Goal: Task Accomplishment & Management: Complete application form

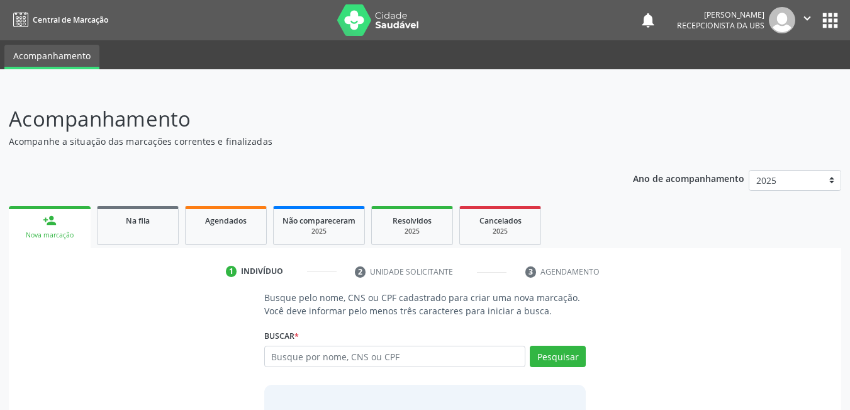
click at [347, 358] on input "text" at bounding box center [395, 355] width 262 height 21
type input "704002851256464"
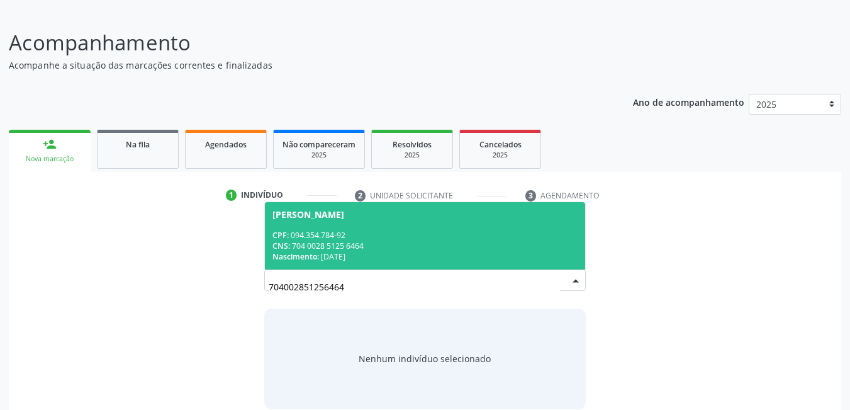
scroll to position [79, 0]
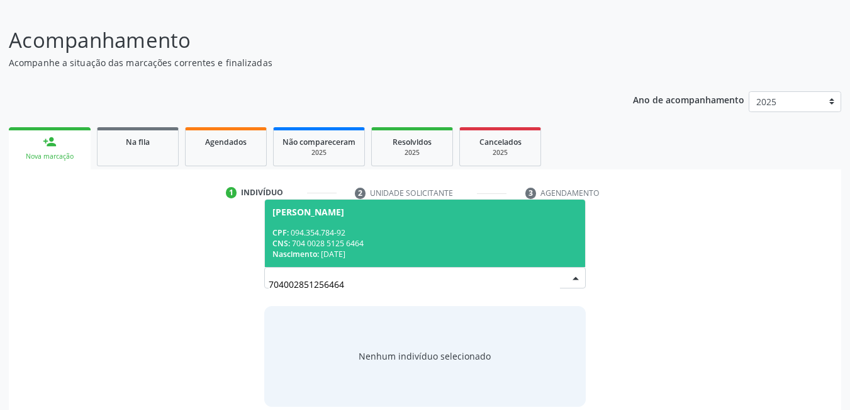
click at [519, 245] on div "CNS: 704 0028 5125 6464" at bounding box center [425, 243] width 306 height 11
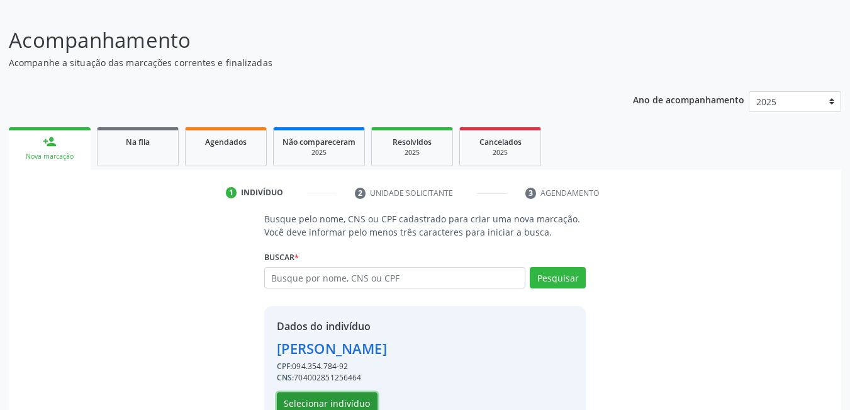
click at [340, 395] on button "Selecionar indivíduo" at bounding box center [327, 402] width 101 height 21
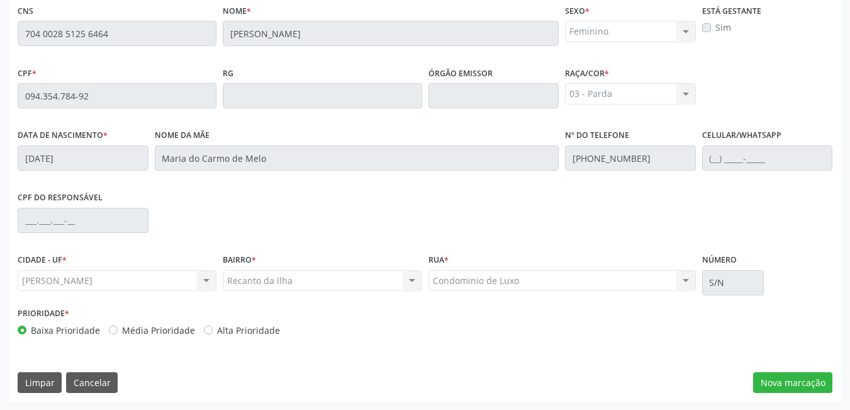
scroll to position [327, 0]
click at [788, 381] on button "Nova marcação" at bounding box center [792, 381] width 79 height 21
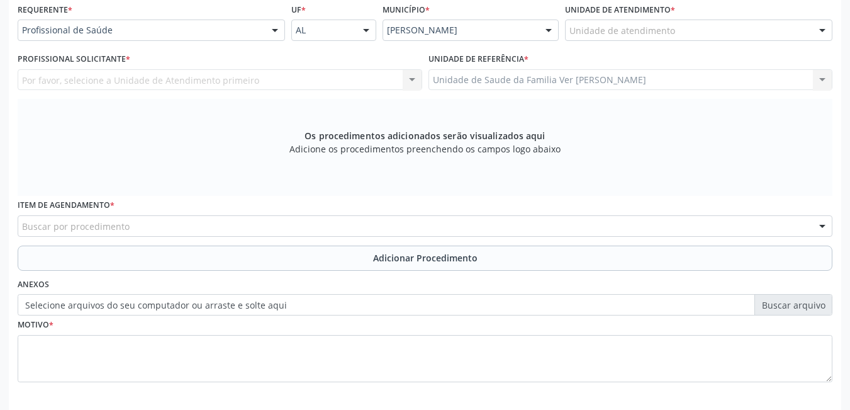
scroll to position [289, 0]
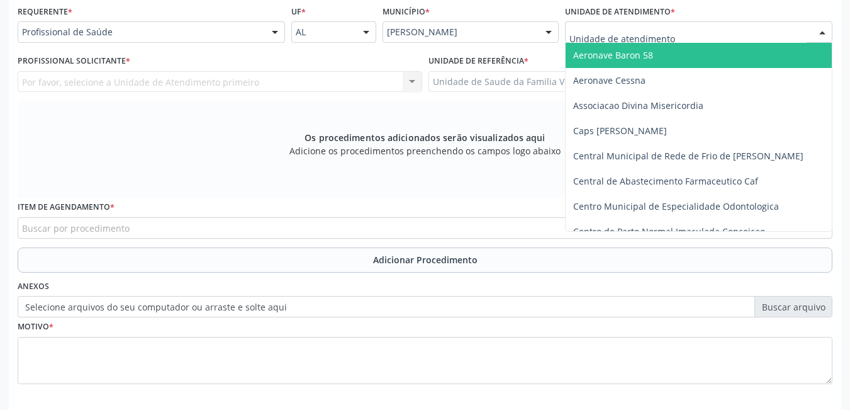
click at [677, 32] on div at bounding box center [698, 31] width 267 height 21
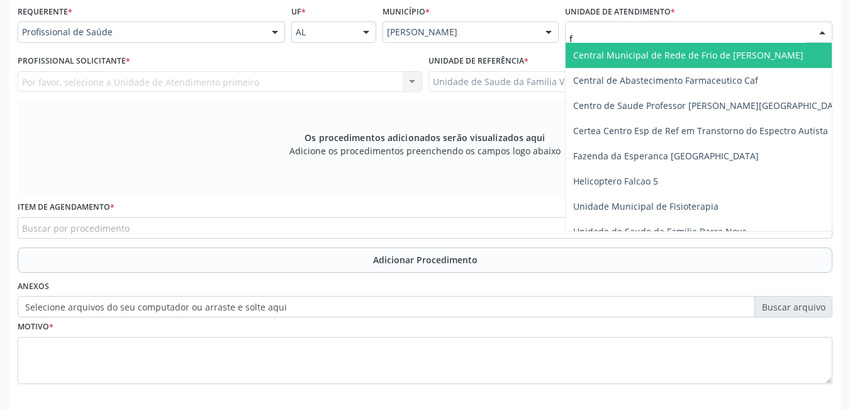
type input "fl"
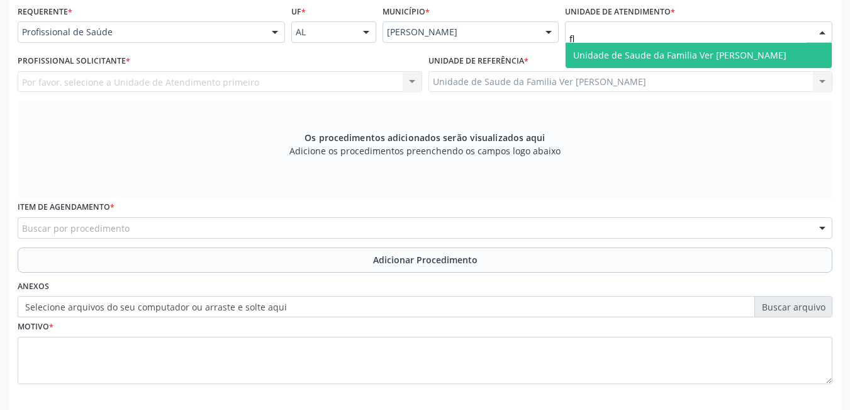
click at [659, 50] on span "Unidade de Saude da Familia Ver [PERSON_NAME]" at bounding box center [679, 55] width 213 height 12
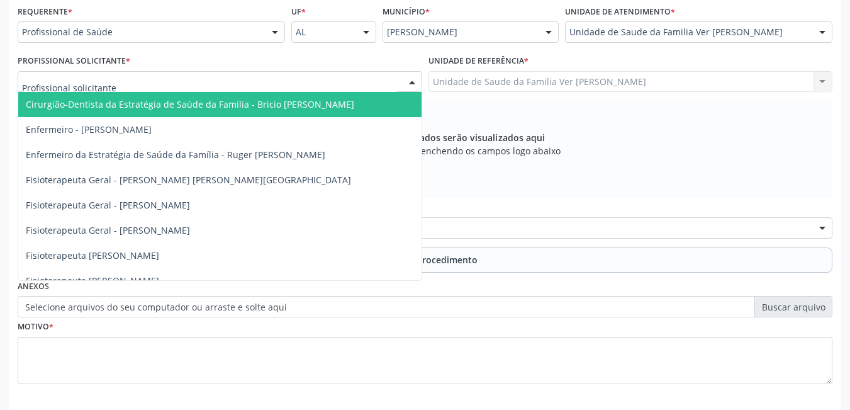
click at [312, 82] on div at bounding box center [220, 81] width 405 height 21
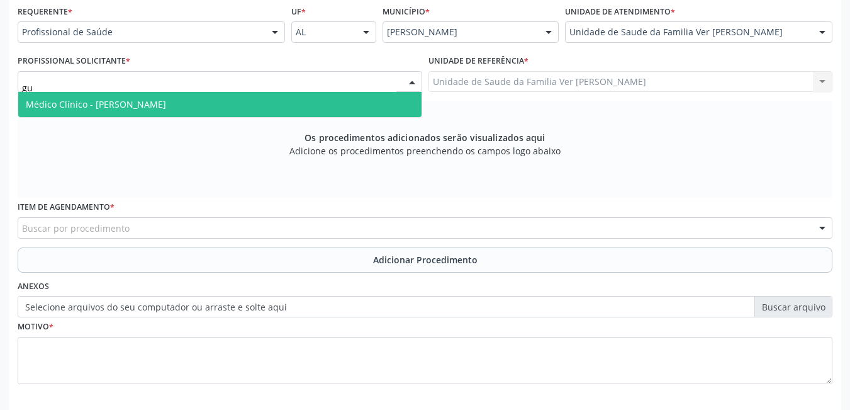
type input "gus"
click at [289, 103] on span "Médico Clínico - [PERSON_NAME]" at bounding box center [219, 104] width 403 height 25
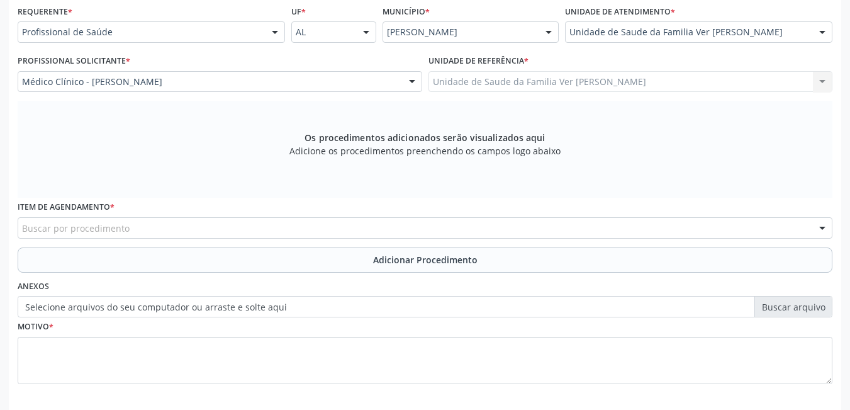
click at [150, 232] on div "Buscar por procedimento" at bounding box center [425, 227] width 815 height 21
click at [22, 225] on input "text" at bounding box center [22, 233] width 0 height 25
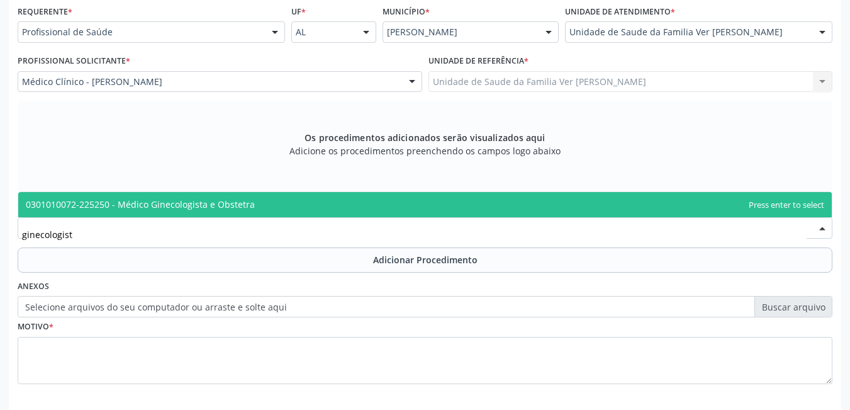
type input "ginecologista"
click at [232, 203] on span "0301010072-225250 - Médico Ginecologista e Obstetra" at bounding box center [140, 204] width 229 height 12
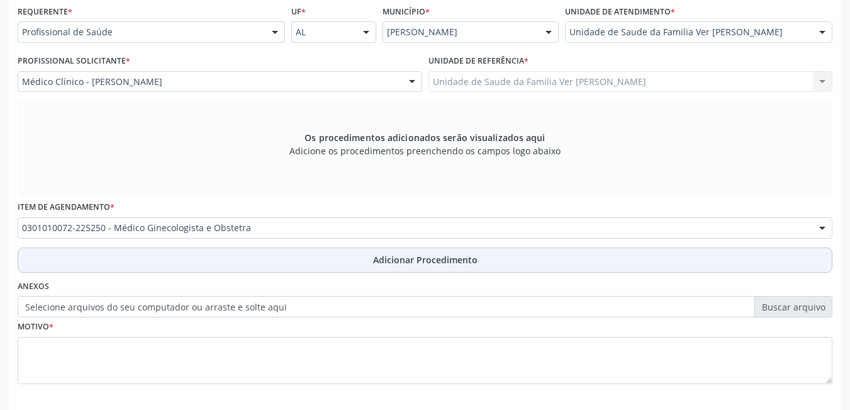
click at [249, 259] on button "Adicionar Procedimento" at bounding box center [425, 259] width 815 height 25
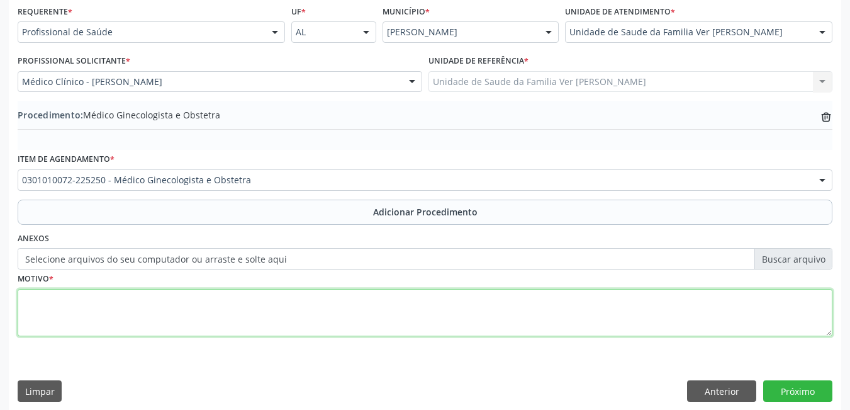
click at [192, 312] on textarea at bounding box center [425, 313] width 815 height 48
type textarea "não da para entender"
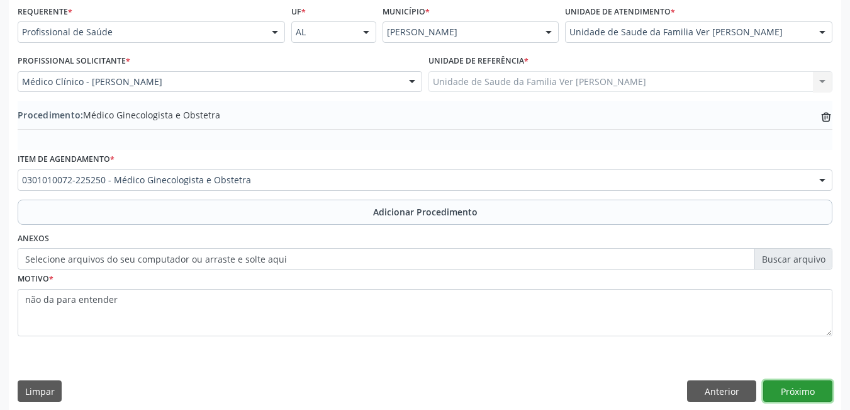
click at [808, 384] on button "Próximo" at bounding box center [797, 390] width 69 height 21
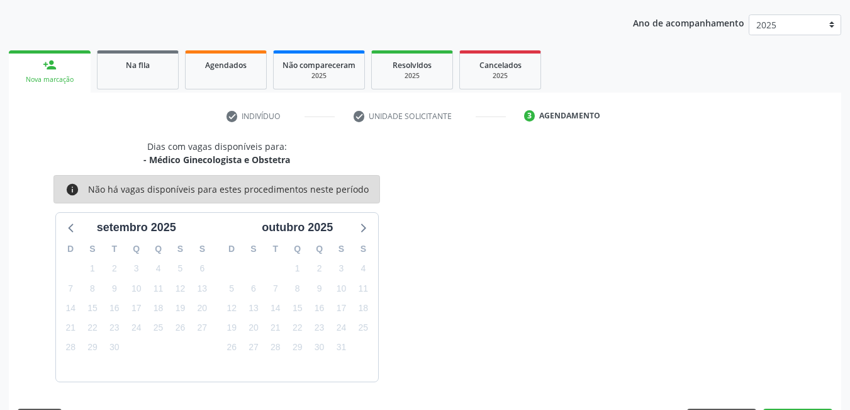
scroll to position [193, 0]
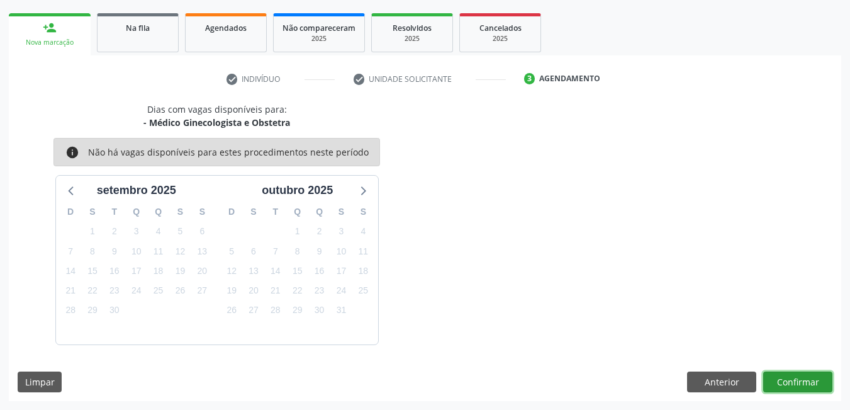
click at [802, 379] on button "Confirmar" at bounding box center [797, 381] width 69 height 21
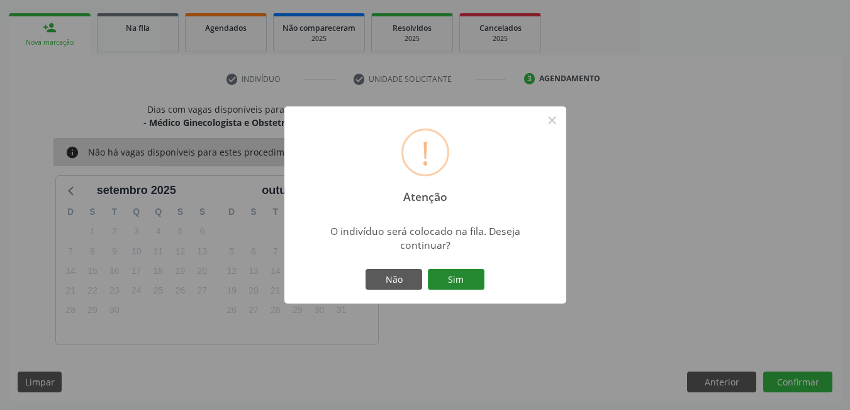
click at [455, 275] on button "Sim" at bounding box center [456, 279] width 57 height 21
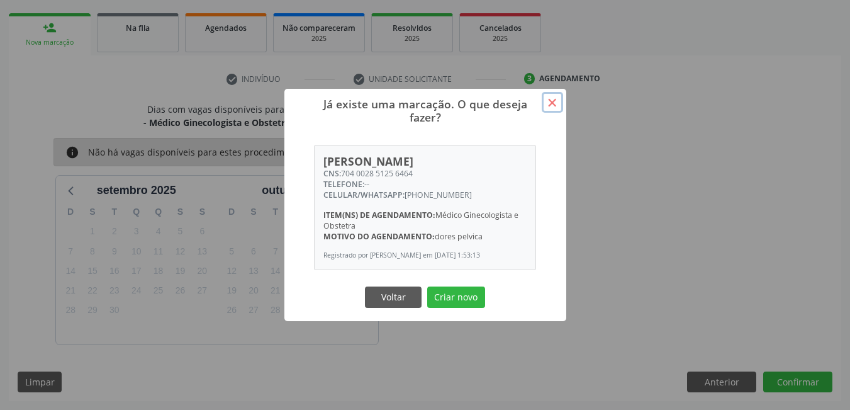
click at [552, 98] on button "×" at bounding box center [552, 102] width 21 height 21
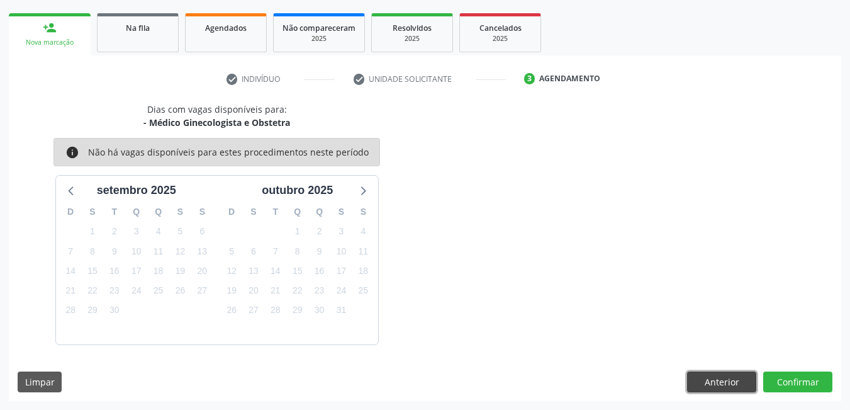
click at [702, 372] on button "Anterior" at bounding box center [721, 381] width 69 height 21
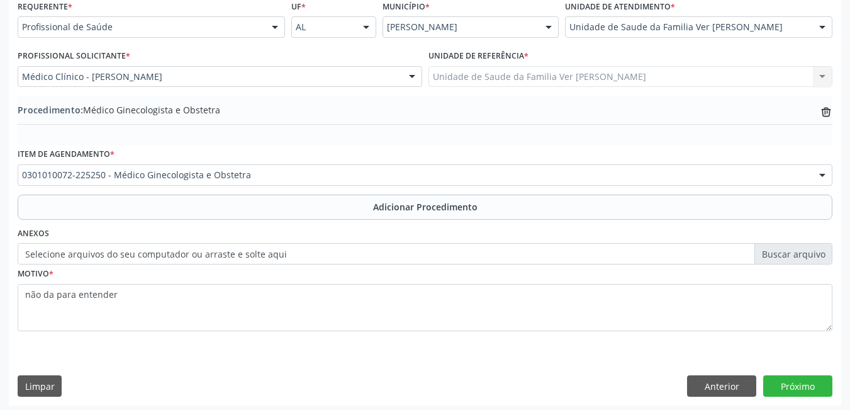
scroll to position [298, 0]
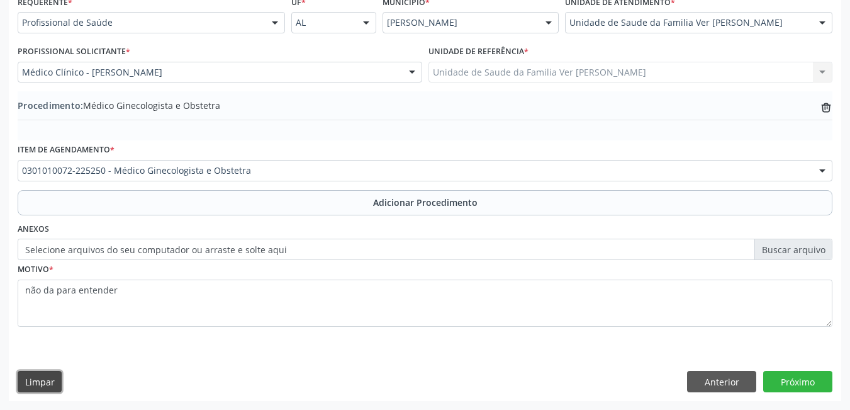
click at [44, 380] on button "Limpar" at bounding box center [40, 381] width 44 height 21
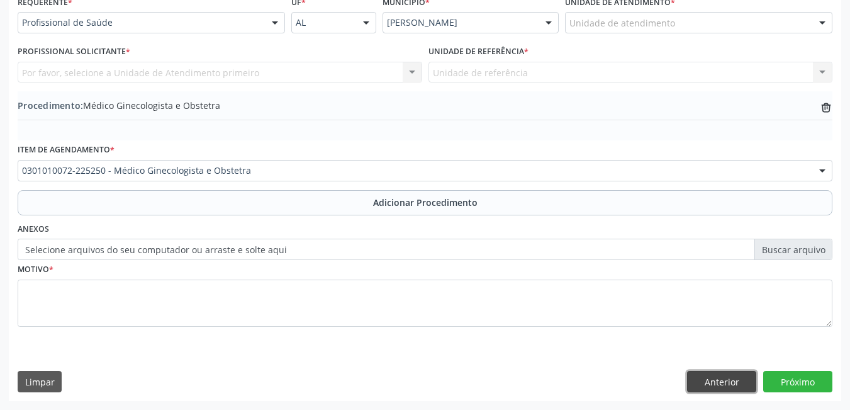
click at [715, 381] on button "Anterior" at bounding box center [721, 381] width 69 height 21
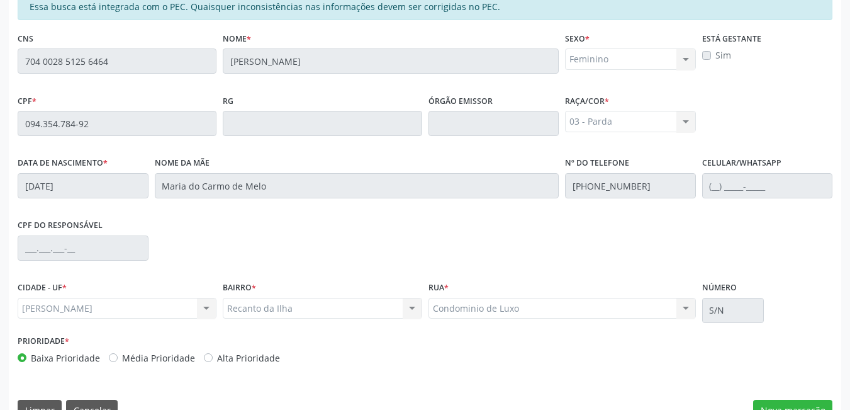
scroll to position [327, 0]
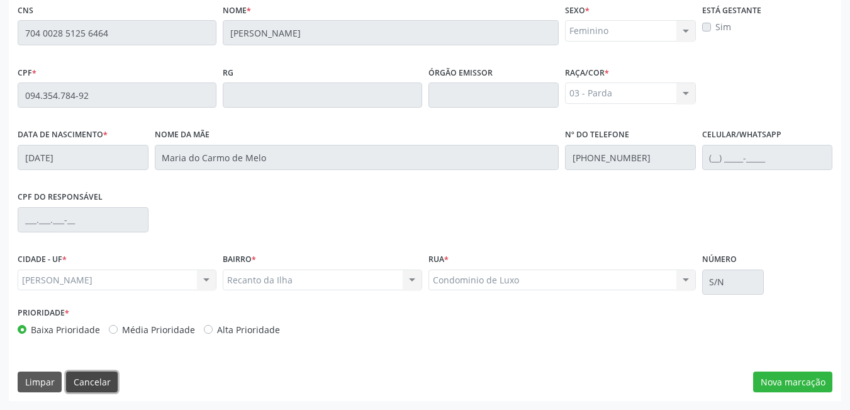
click at [92, 379] on button "Cancelar" at bounding box center [92, 381] width 52 height 21
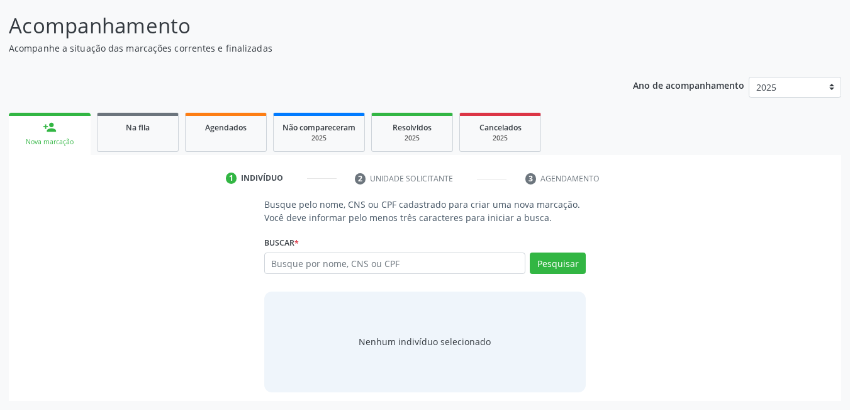
scroll to position [93, 0]
click at [412, 265] on input "text" at bounding box center [395, 262] width 262 height 21
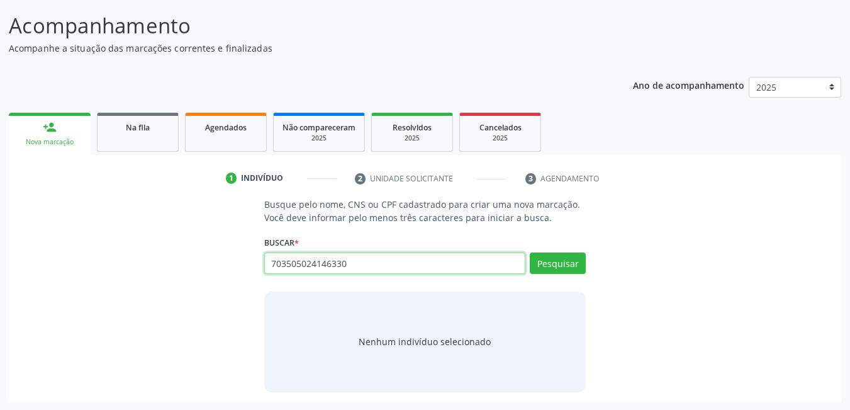
type input "703505024146330"
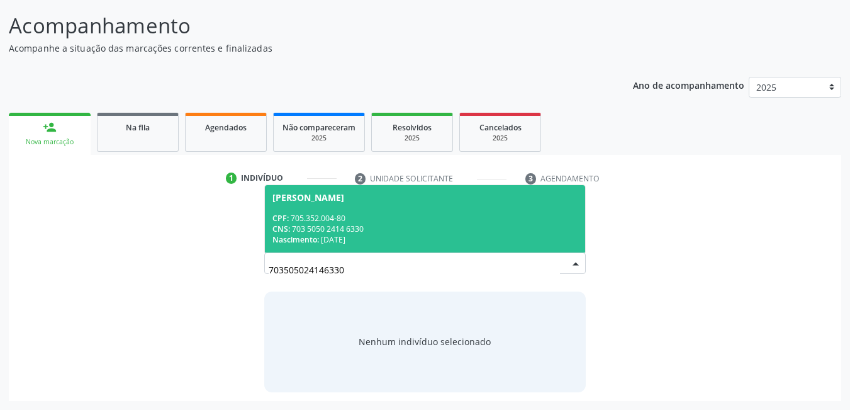
click at [413, 205] on span "[PERSON_NAME] CPF: 705.352.004-80 CNS: 703 5050 2414 6330 Nascimento: [DATE]" at bounding box center [425, 218] width 321 height 67
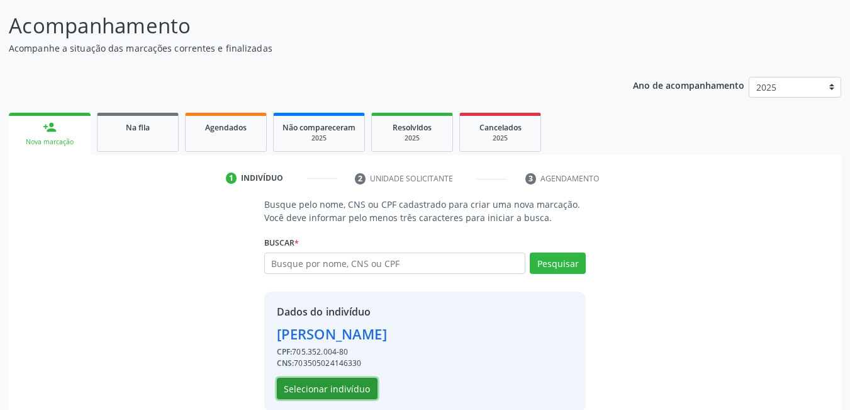
click at [327, 387] on button "Selecionar indivíduo" at bounding box center [327, 388] width 101 height 21
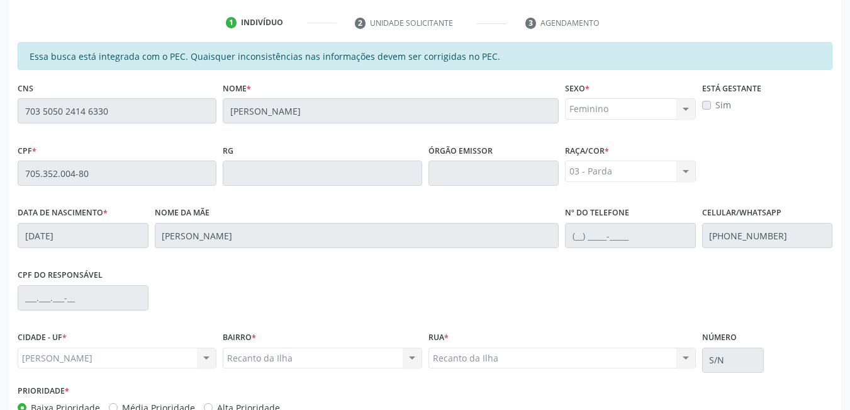
scroll to position [327, 0]
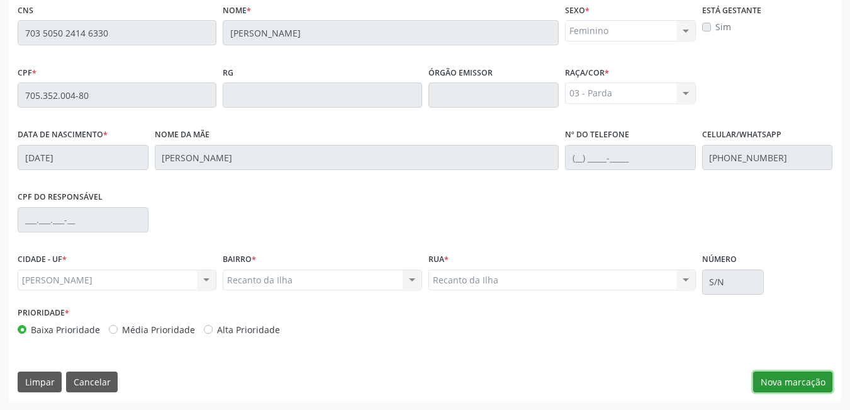
click at [814, 388] on button "Nova marcação" at bounding box center [792, 381] width 79 height 21
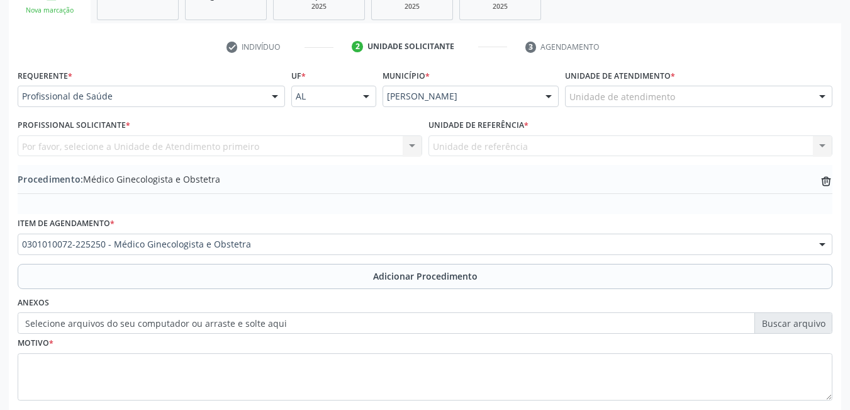
scroll to position [221, 0]
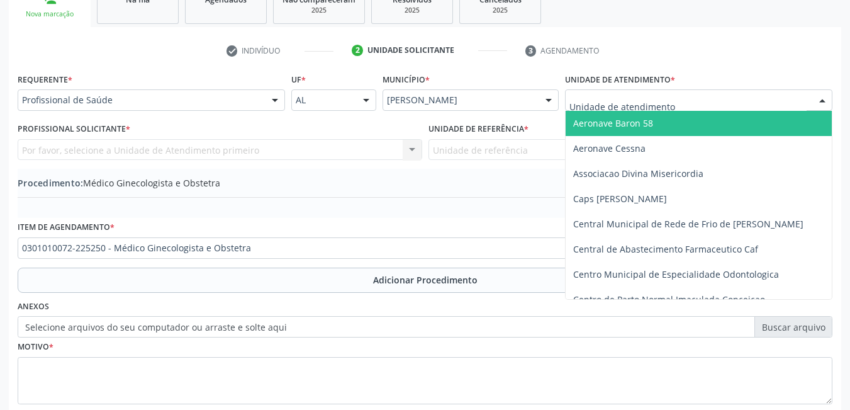
click at [701, 101] on div at bounding box center [698, 99] width 267 height 21
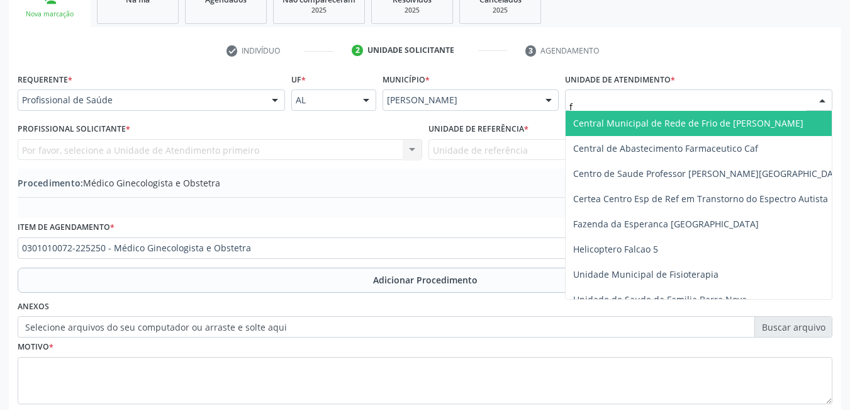
type input "fl"
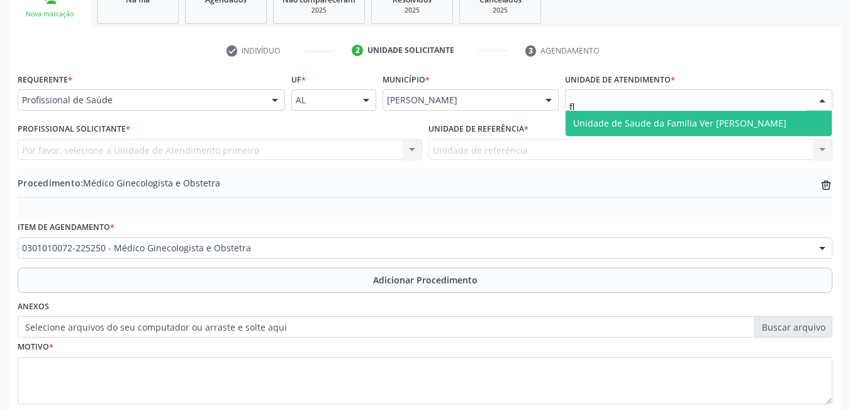
click at [672, 125] on span "Unidade de Saude da Familia Ver [PERSON_NAME]" at bounding box center [679, 123] width 213 height 12
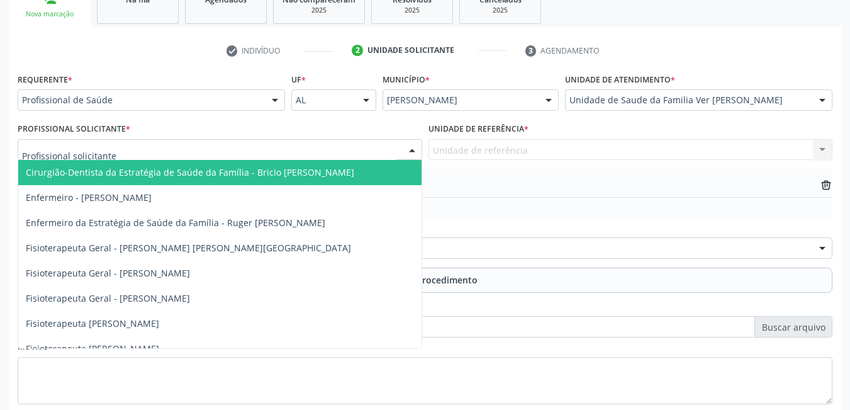
click at [362, 154] on div at bounding box center [220, 149] width 405 height 21
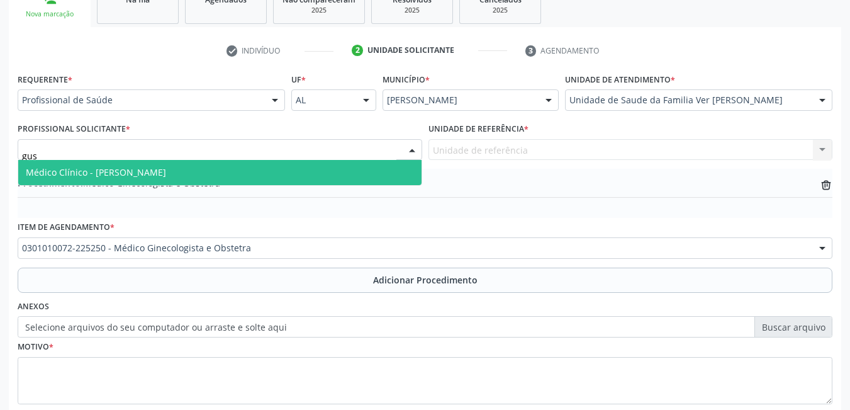
type input "gust"
click at [346, 172] on span "Médico Clínico - [PERSON_NAME]" at bounding box center [219, 172] width 403 height 25
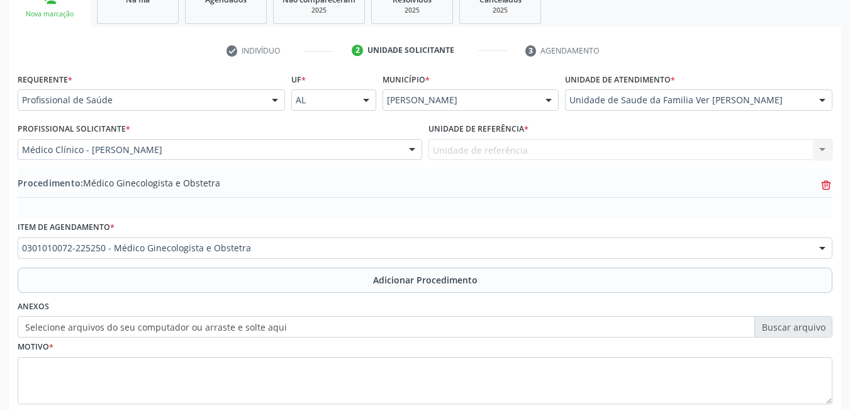
click at [822, 185] on icon at bounding box center [826, 186] width 8 height 8
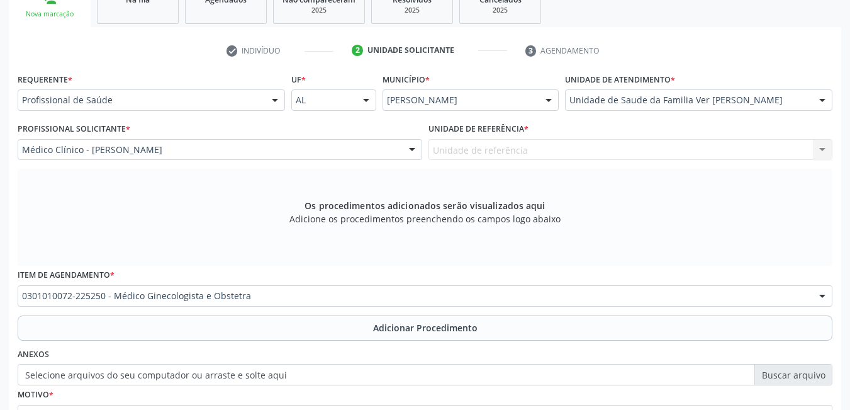
click at [548, 150] on div "Unidade de referência Unidade de Saude da Familia Ver [PERSON_NAME] Nenhum resu…" at bounding box center [631, 149] width 405 height 21
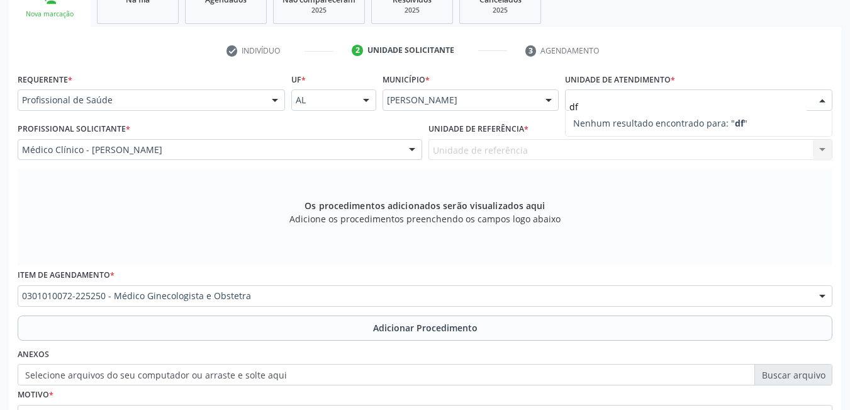
type input "d"
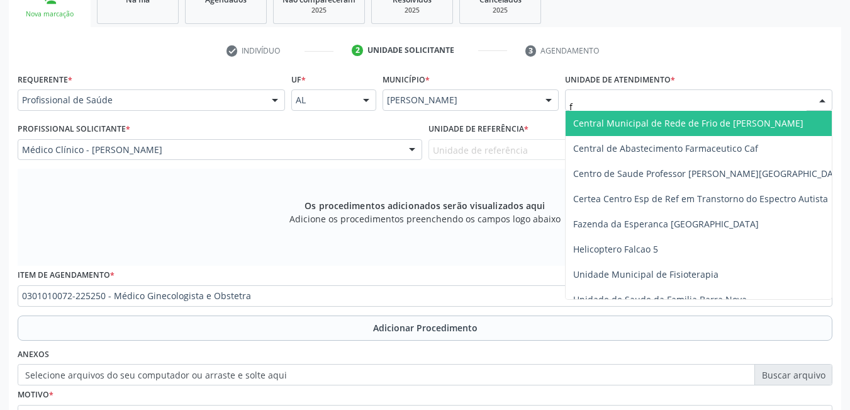
type input "fl"
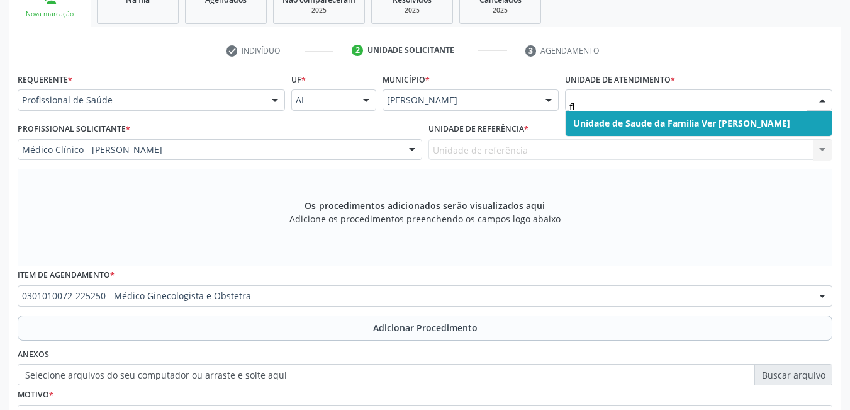
click at [610, 120] on span "Unidade de Saude da Familia Ver [PERSON_NAME]" at bounding box center [681, 123] width 217 height 12
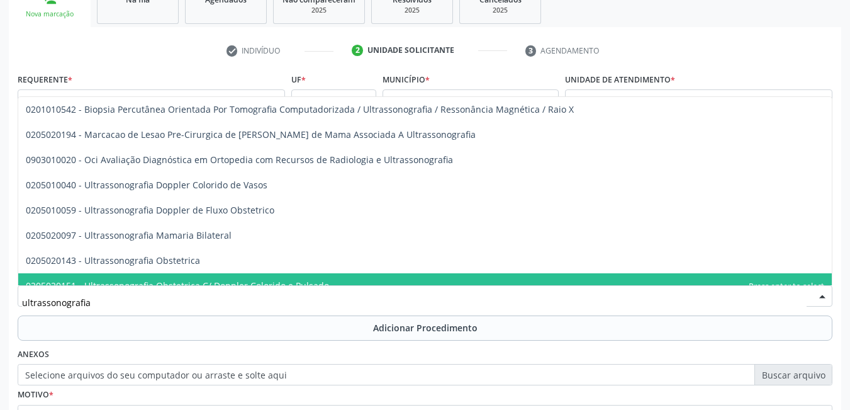
type input "ultrassonografia p"
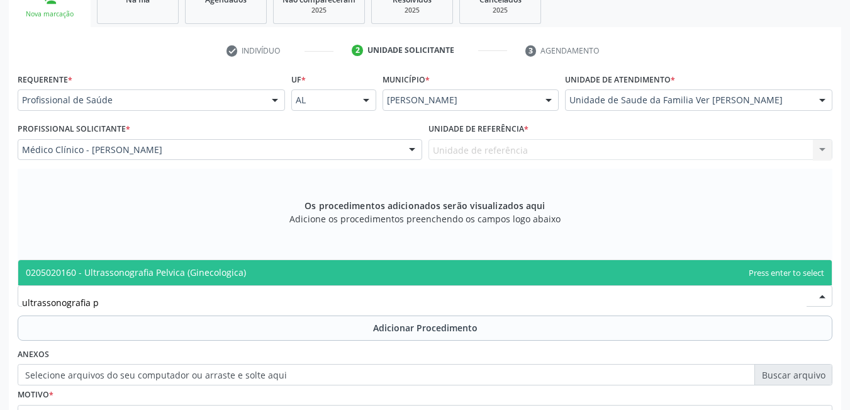
click at [254, 278] on span "0205020160 - Ultrassonografia Pelvica (Ginecologica)" at bounding box center [425, 272] width 814 height 25
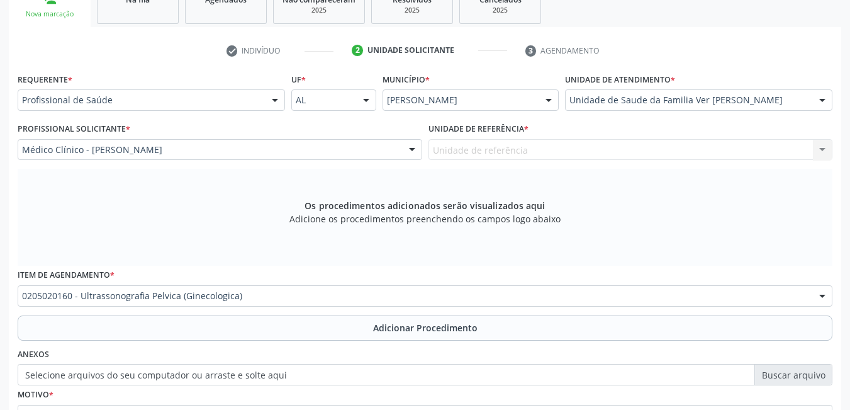
click at [519, 152] on div "Unidade de referência Unidade de Saude da Familia Ver [PERSON_NAME] Nenhum resu…" at bounding box center [631, 149] width 405 height 21
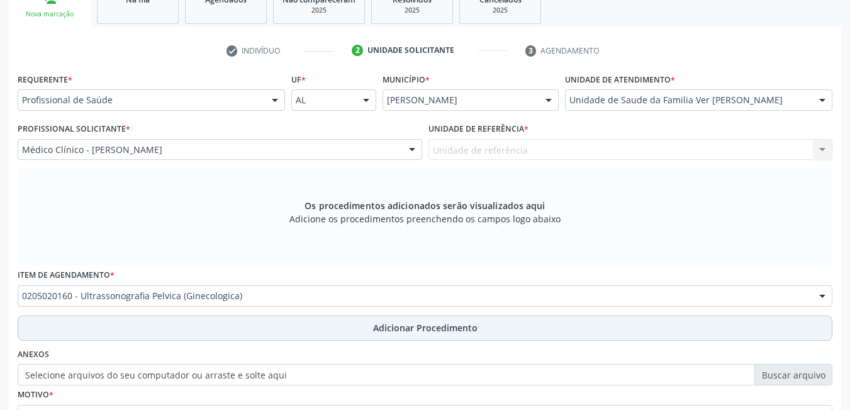
click at [332, 327] on button "Adicionar Procedimento" at bounding box center [425, 327] width 815 height 25
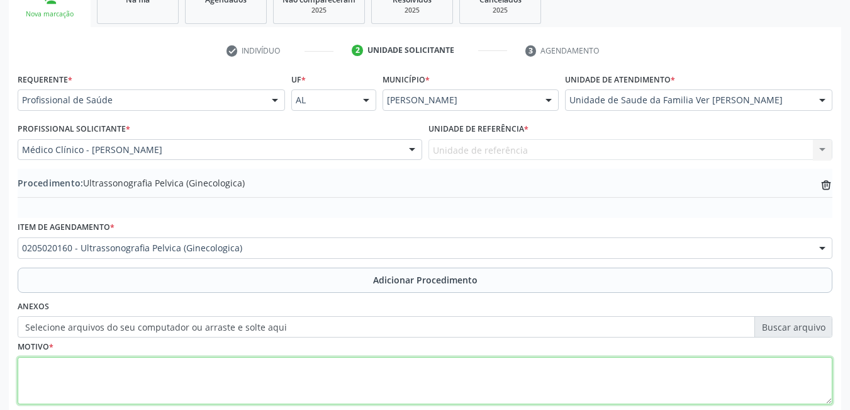
click at [154, 391] on textarea at bounding box center [425, 381] width 815 height 48
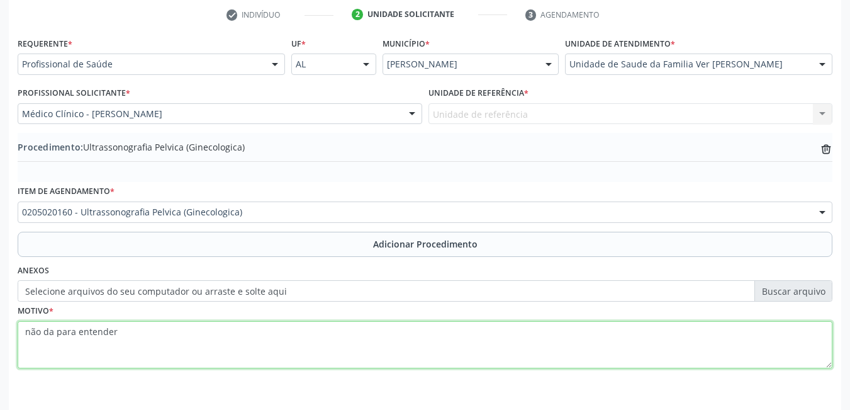
scroll to position [298, 0]
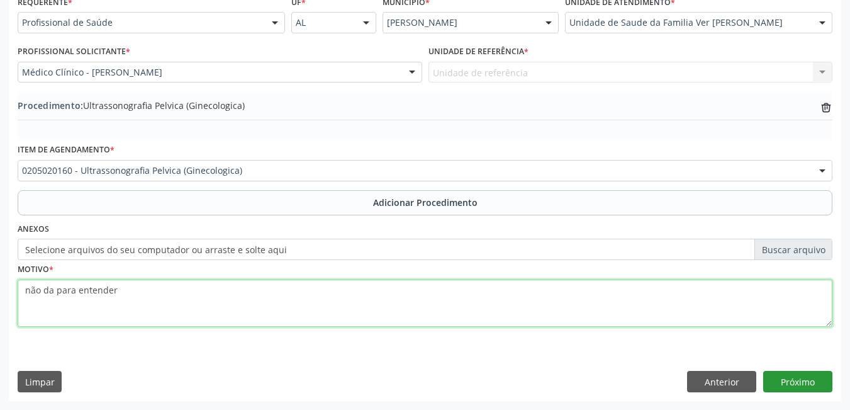
type textarea "não da para entender"
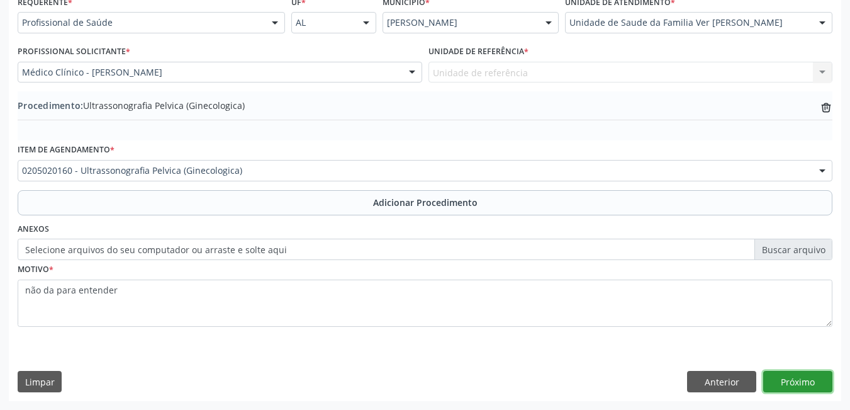
click at [807, 380] on button "Próximo" at bounding box center [797, 381] width 69 height 21
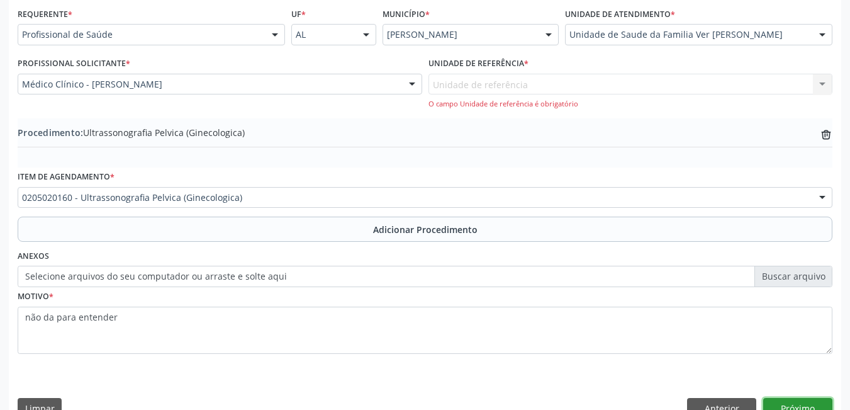
scroll to position [313, 0]
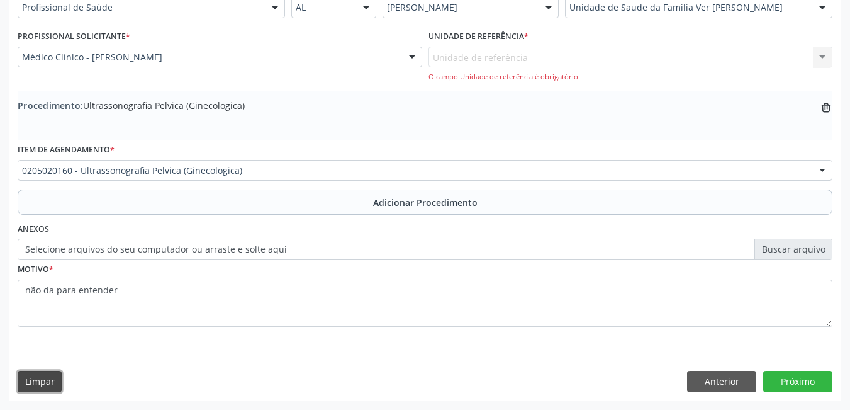
click at [29, 387] on button "Limpar" at bounding box center [40, 381] width 44 height 21
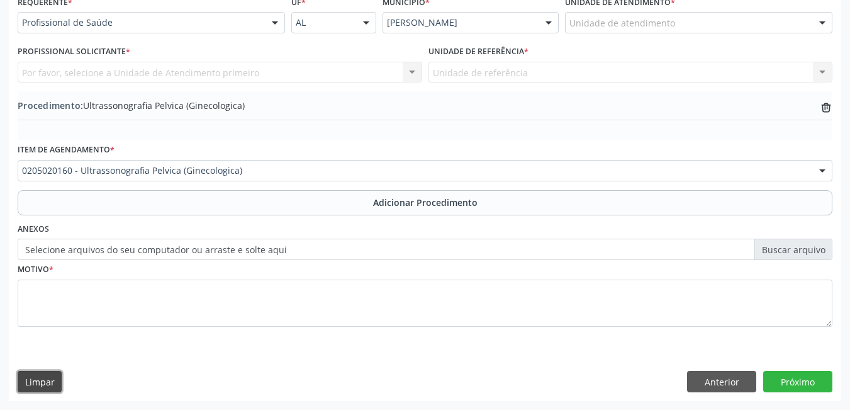
scroll to position [298, 0]
click at [710, 381] on button "Anterior" at bounding box center [721, 381] width 69 height 21
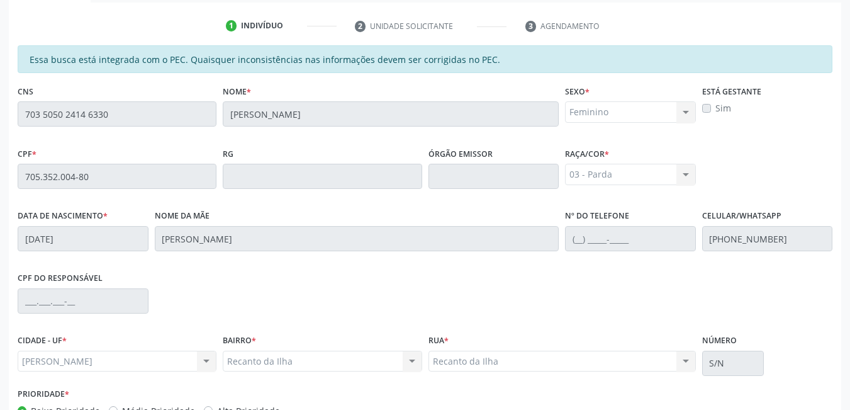
scroll to position [327, 0]
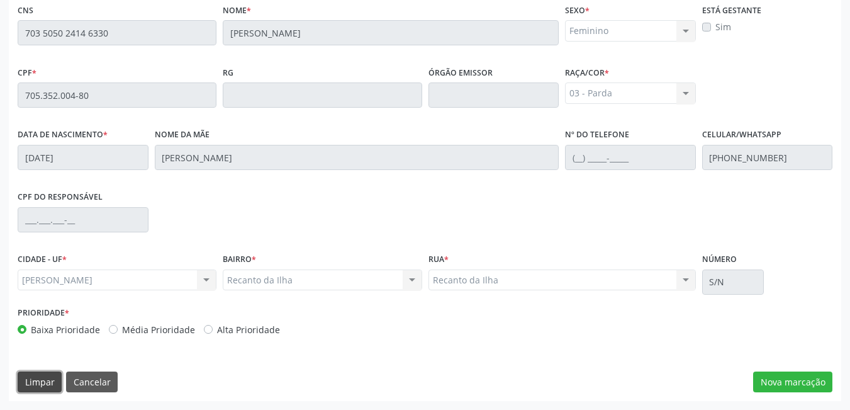
click at [52, 381] on button "Limpar" at bounding box center [40, 381] width 44 height 21
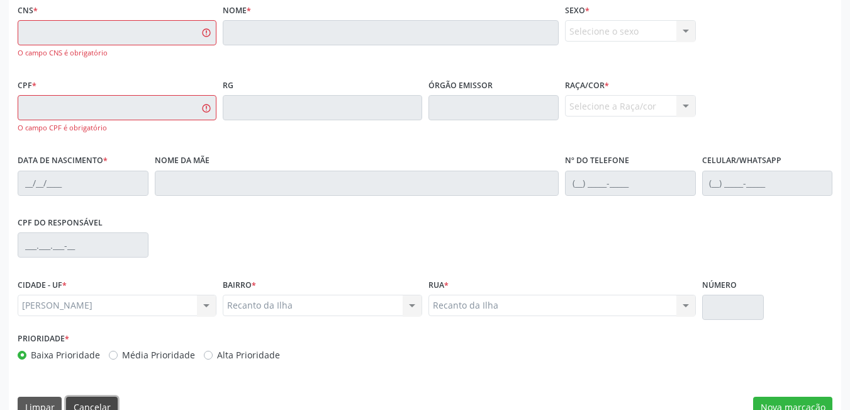
click at [82, 401] on button "Cancelar" at bounding box center [92, 406] width 52 height 21
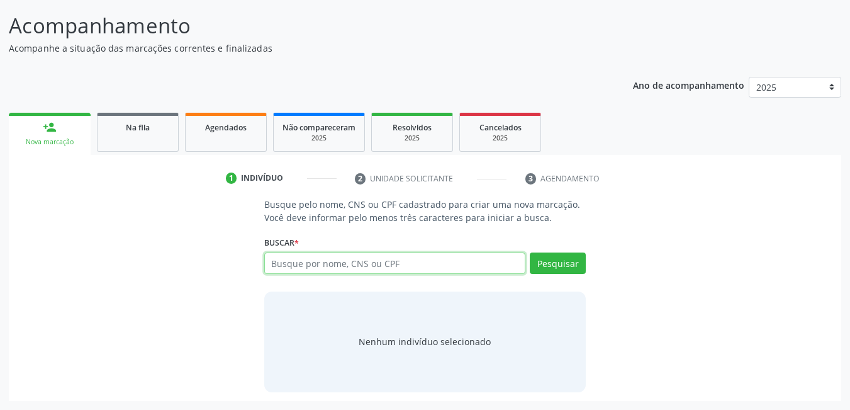
click at [328, 263] on input "text" at bounding box center [395, 262] width 262 height 21
type input "700308946851335"
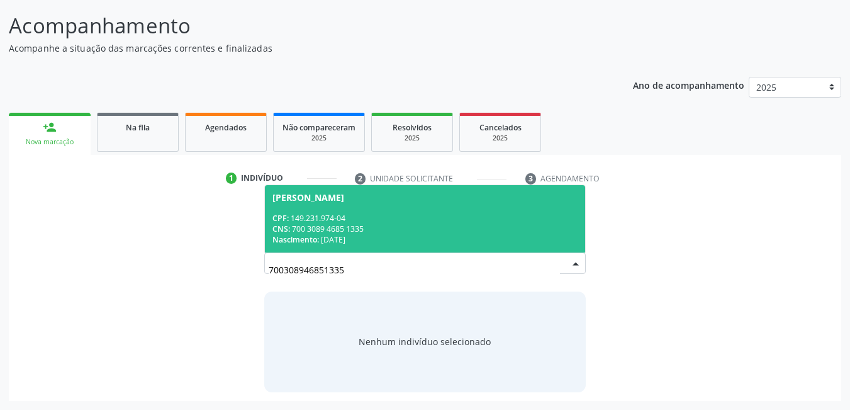
click at [370, 218] on div "CPF: 149.231.974-04" at bounding box center [425, 218] width 306 height 11
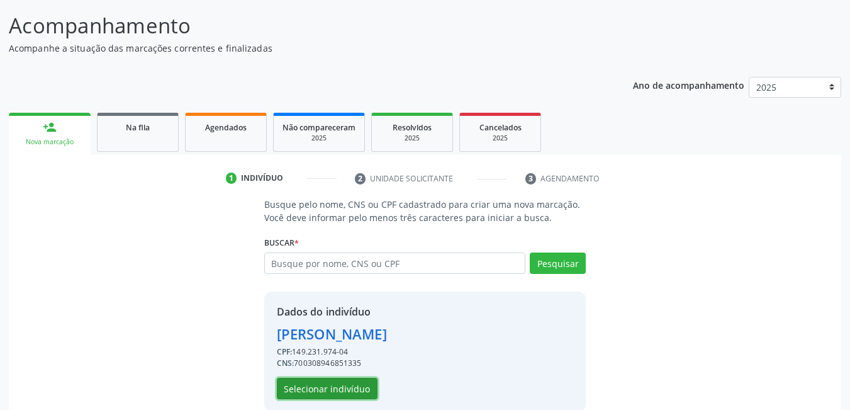
click at [326, 384] on button "Selecionar indivíduo" at bounding box center [327, 388] width 101 height 21
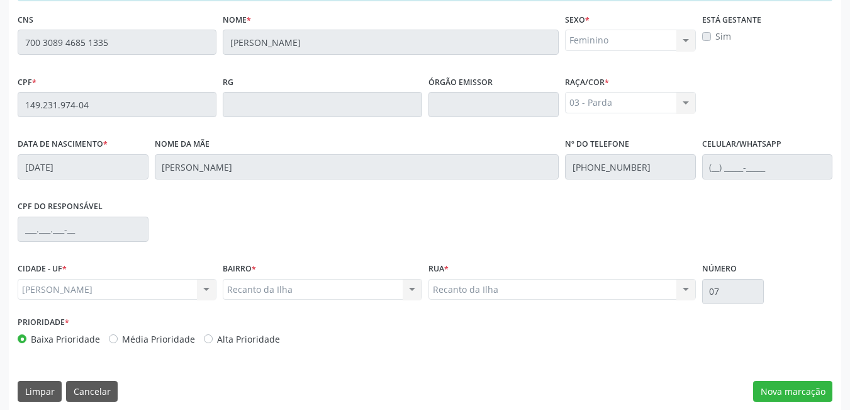
scroll to position [327, 0]
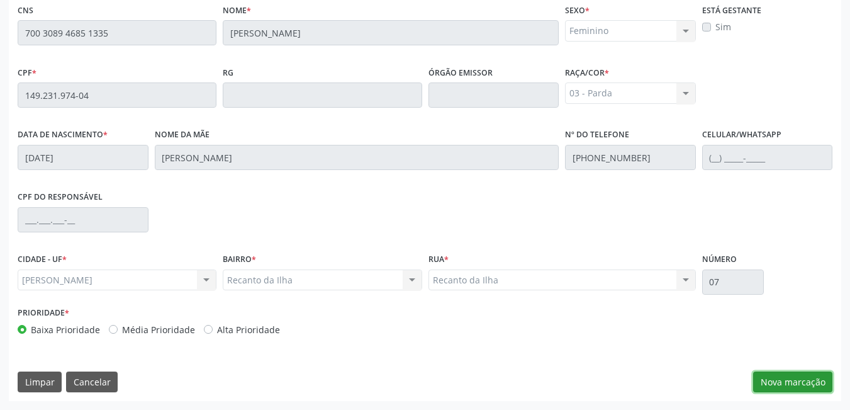
click at [814, 374] on button "Nova marcação" at bounding box center [792, 381] width 79 height 21
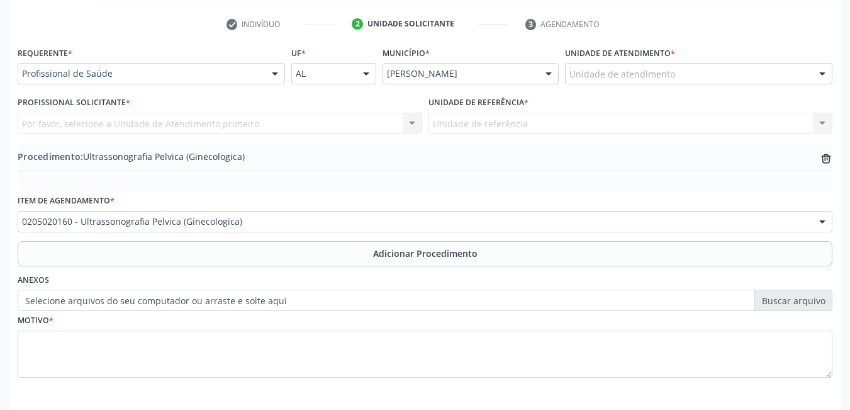
scroll to position [222, 0]
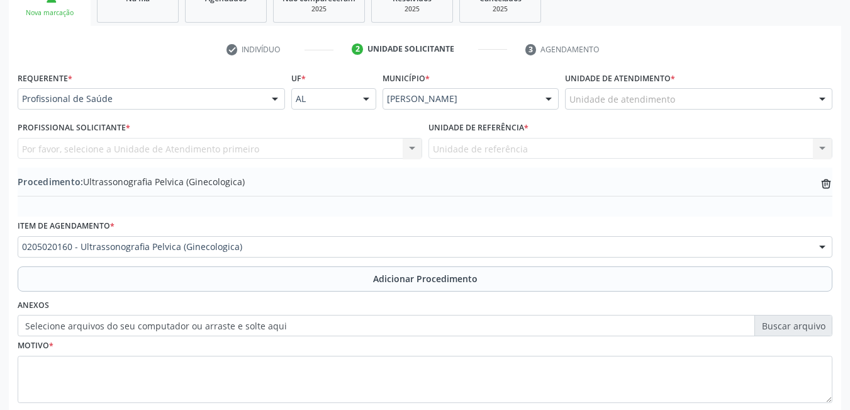
click at [675, 100] on div "Unidade de atendimento" at bounding box center [698, 98] width 267 height 21
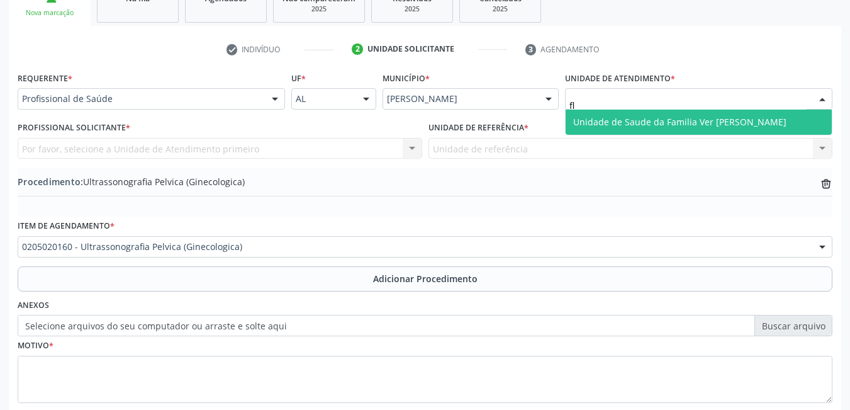
type input "fla"
click at [652, 119] on span "Unidade de Saude da Familia Ver [PERSON_NAME]" at bounding box center [679, 122] width 213 height 12
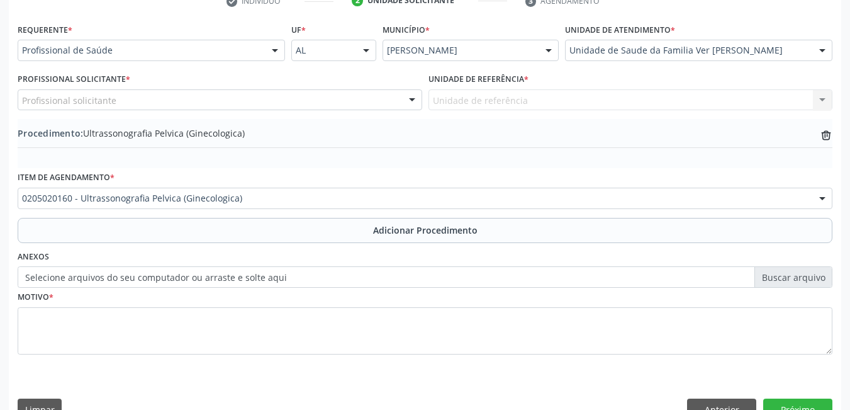
scroll to position [298, 0]
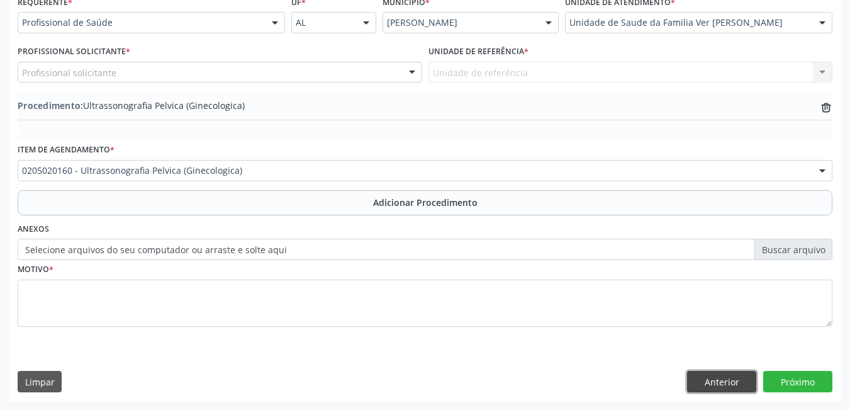
click at [731, 376] on button "Anterior" at bounding box center [721, 381] width 69 height 21
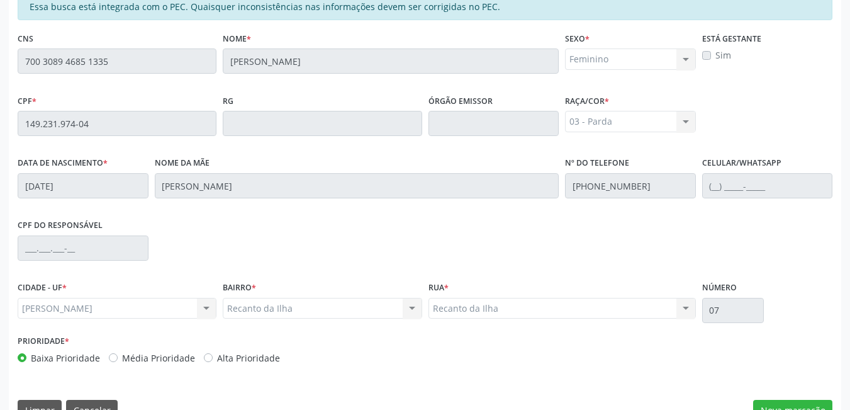
drag, startPoint x: 731, startPoint y: 376, endPoint x: 833, endPoint y: 361, distance: 102.5
click at [833, 361] on div "Essa busca está integrada com o PEC. Quaisquer inconsistências nas informações …" at bounding box center [425, 210] width 833 height 437
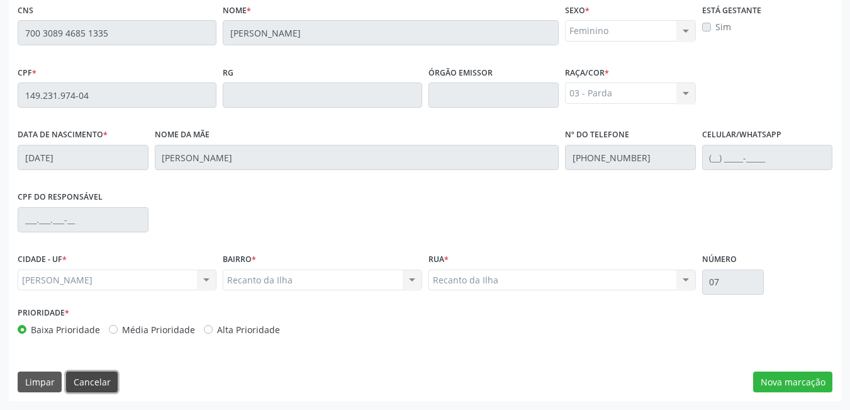
click at [104, 379] on button "Cancelar" at bounding box center [92, 381] width 52 height 21
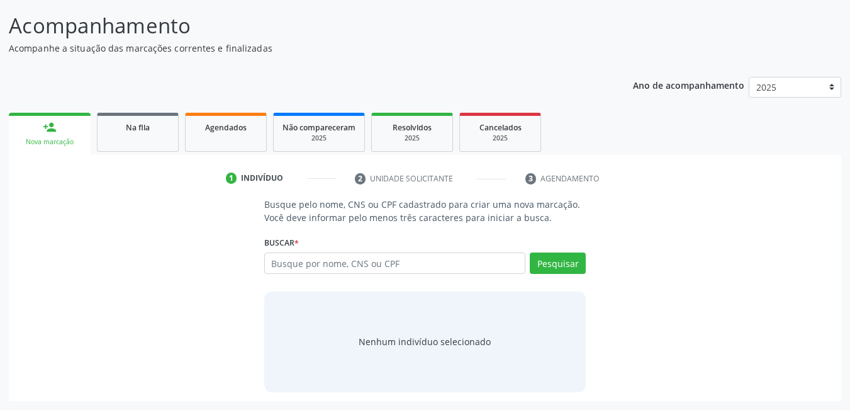
scroll to position [93, 0]
click at [371, 262] on input "text" at bounding box center [395, 262] width 262 height 21
type input "705007221255453"
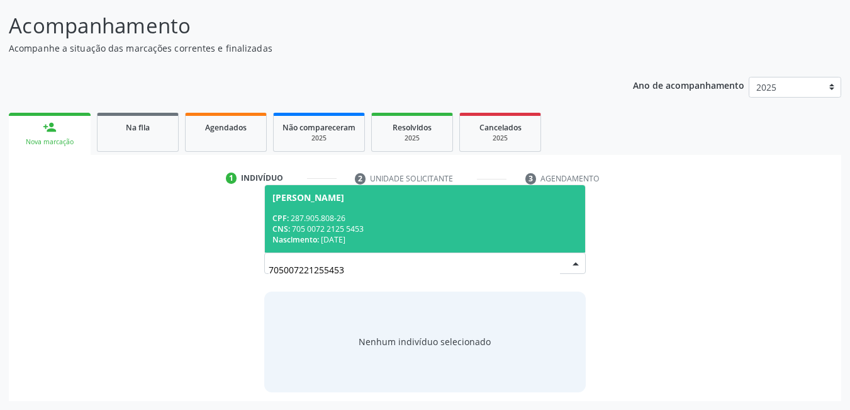
click at [336, 243] on div "Nascimento: [DATE]" at bounding box center [425, 239] width 306 height 11
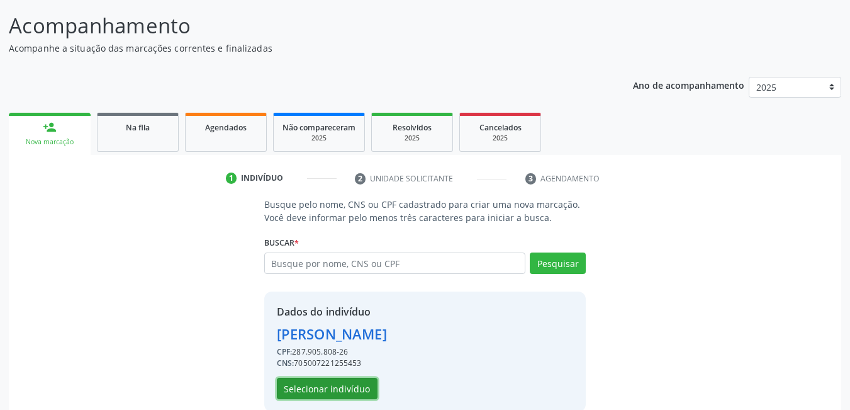
click at [321, 386] on button "Selecionar indivíduo" at bounding box center [327, 388] width 101 height 21
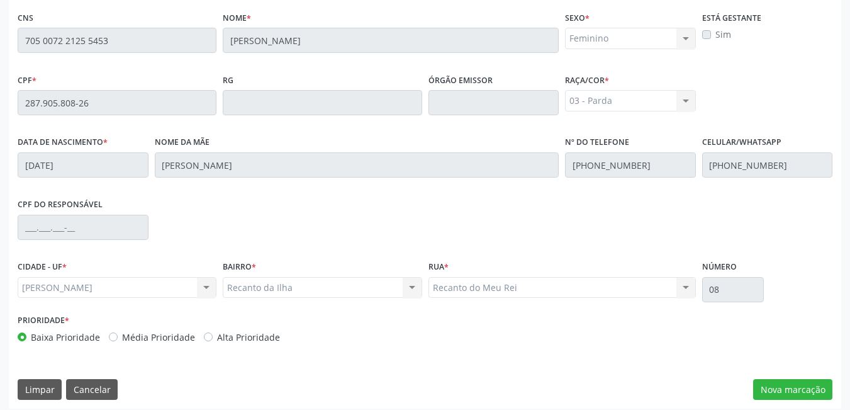
scroll to position [327, 0]
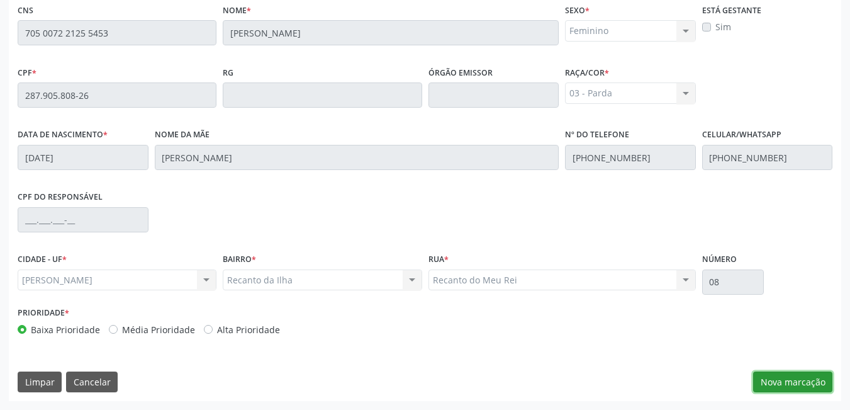
click at [793, 383] on button "Nova marcação" at bounding box center [792, 381] width 79 height 21
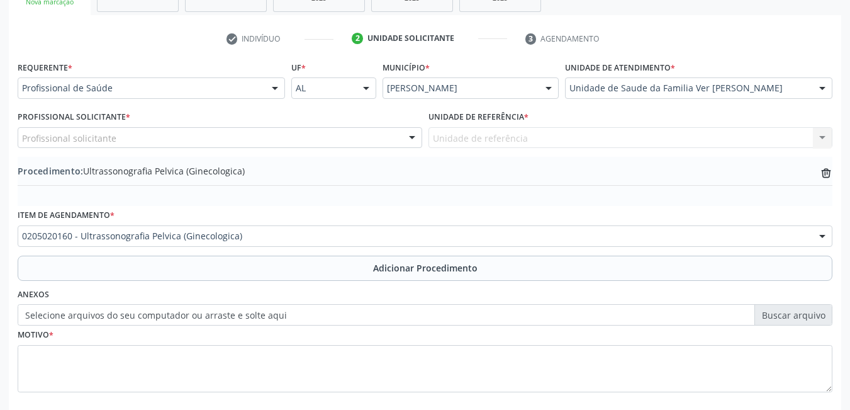
scroll to position [229, 0]
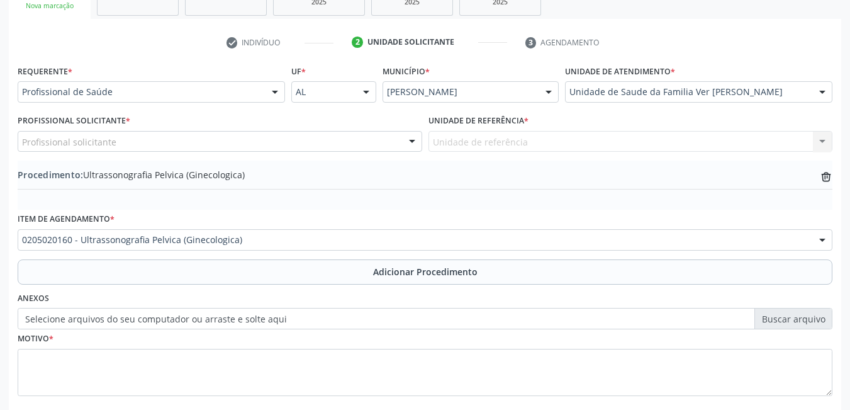
click at [693, 99] on div "Unidade de Saude da Familia Ver [PERSON_NAME]" at bounding box center [698, 91] width 267 height 21
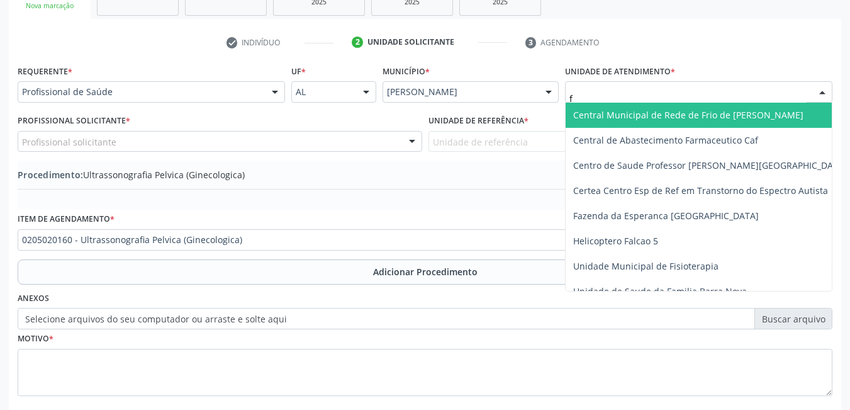
type input "fl"
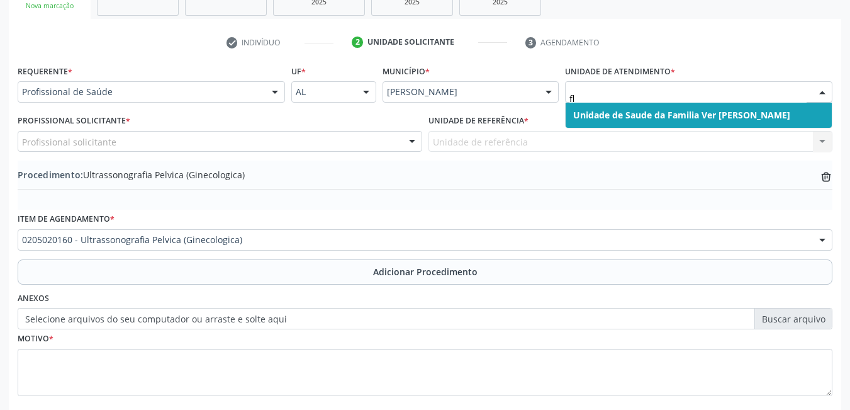
click at [677, 106] on span "Unidade de Saude da Familia Ver [PERSON_NAME]" at bounding box center [699, 115] width 266 height 25
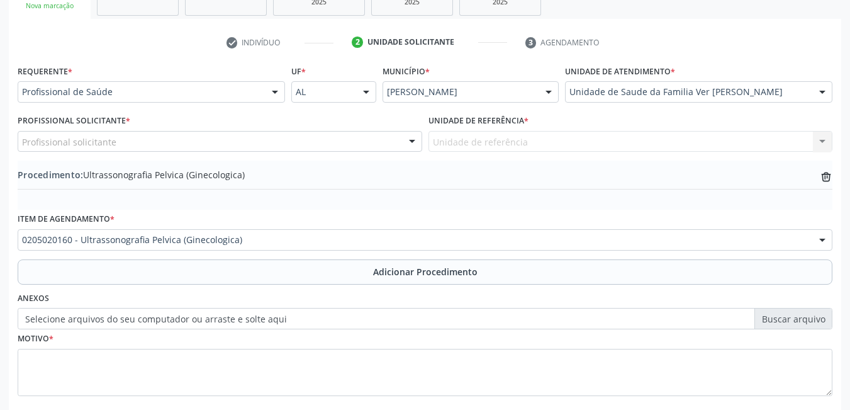
click at [179, 145] on div "Profissional solicitante" at bounding box center [220, 141] width 405 height 21
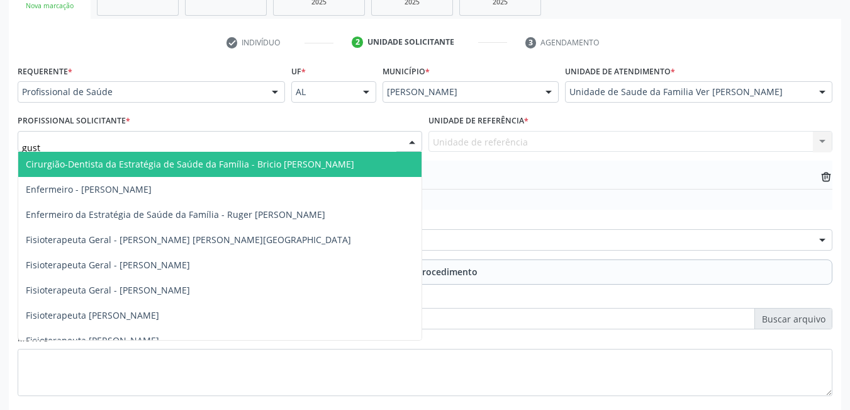
type input "gusta"
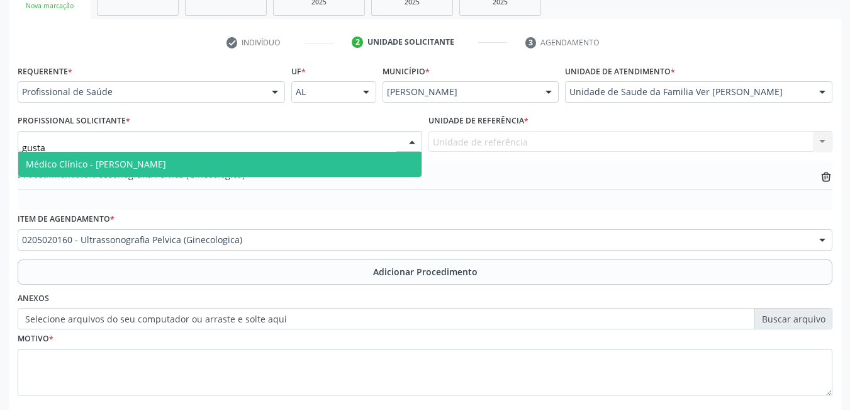
click at [166, 164] on span "Médico Clínico - [PERSON_NAME]" at bounding box center [96, 164] width 140 height 12
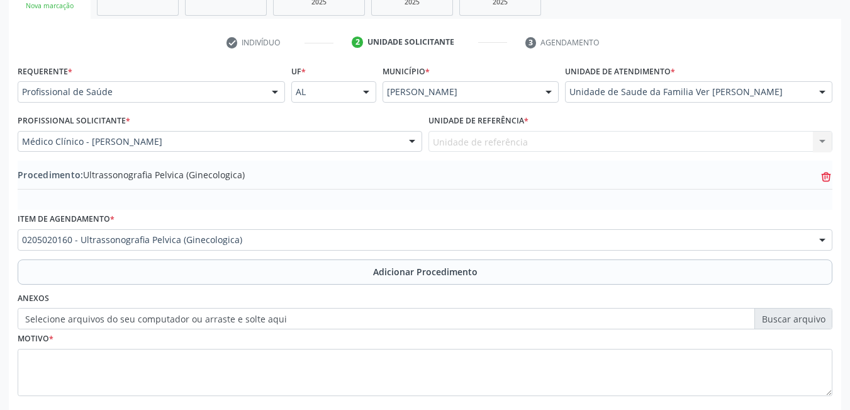
click at [824, 181] on icon at bounding box center [826, 178] width 8 height 8
